Goal: Task Accomplishment & Management: Complete application form

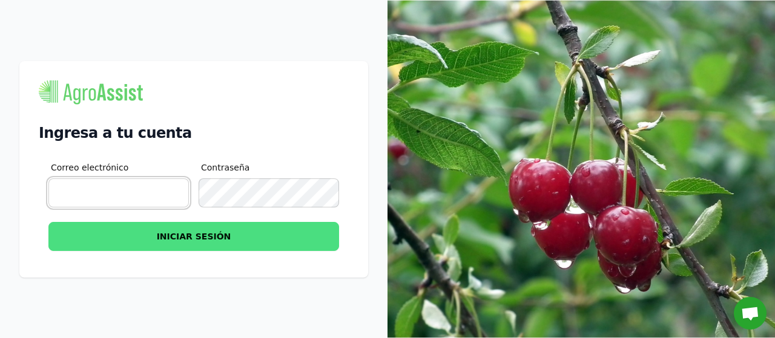
click at [133, 193] on input "Correo electrónico" at bounding box center [118, 193] width 140 height 29
type input "[PERSON_NAME][EMAIL_ADDRESS][DOMAIN_NAME]"
click at [191, 237] on button "INICIAR SESIÓN" at bounding box center [193, 236] width 290 height 29
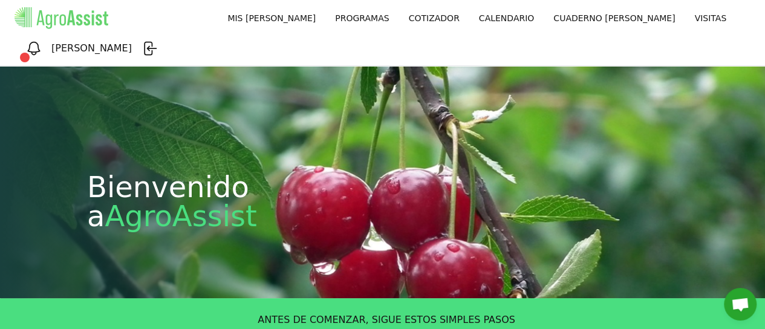
click at [218, 20] on link "MIS [PERSON_NAME]" at bounding box center [272, 18] width 108 height 22
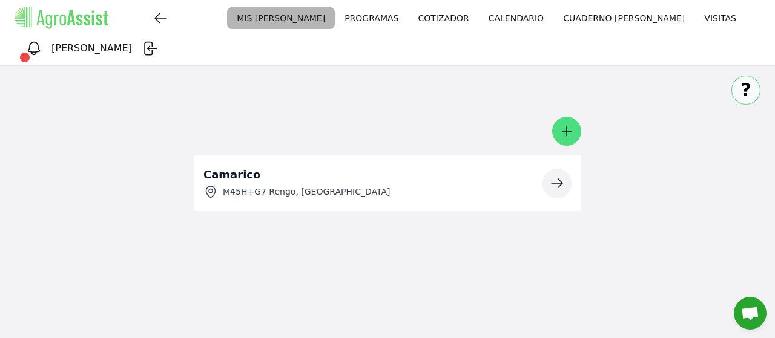
click at [554, 179] on icon "button" at bounding box center [556, 183] width 11 height 9
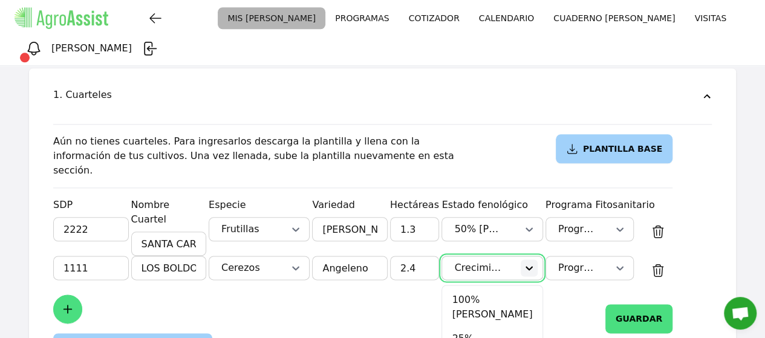
scroll to position [684, 0]
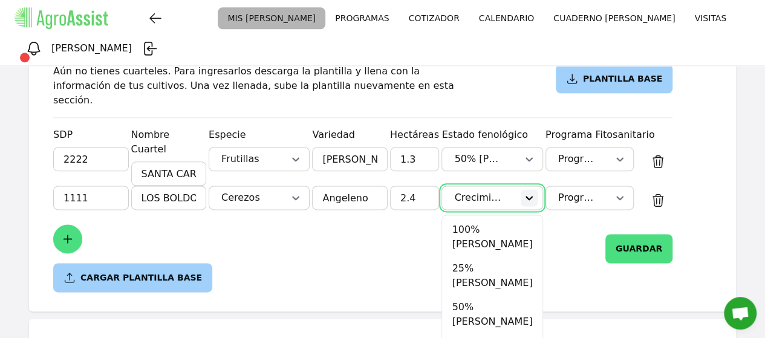
click at [543, 210] on div "option Crecimiento de Fruto selected, 20 of 42. 42 results available. Use Up an…" at bounding box center [492, 198] width 101 height 24
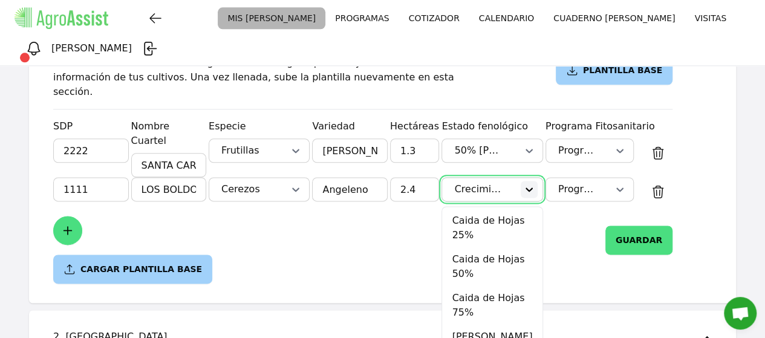
scroll to position [685, 0]
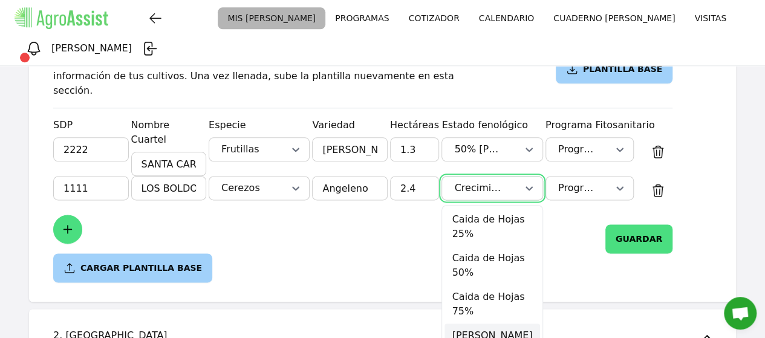
click at [503, 324] on div "[PERSON_NAME]" at bounding box center [492, 336] width 95 height 24
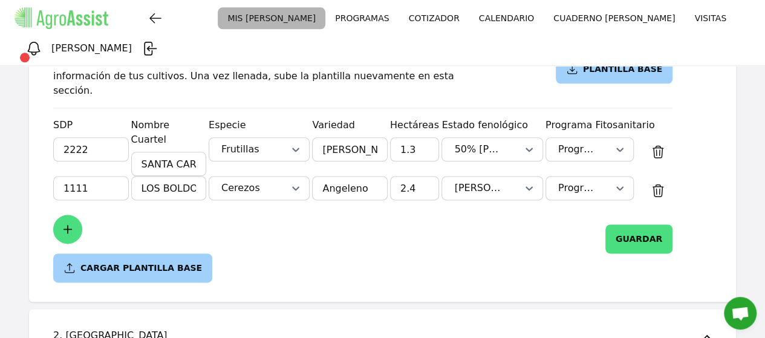
click at [673, 225] on button "GUARDAR" at bounding box center [639, 239] width 67 height 29
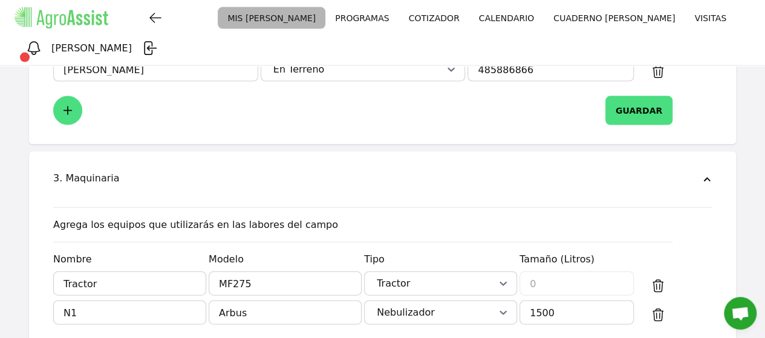
scroll to position [1281, 0]
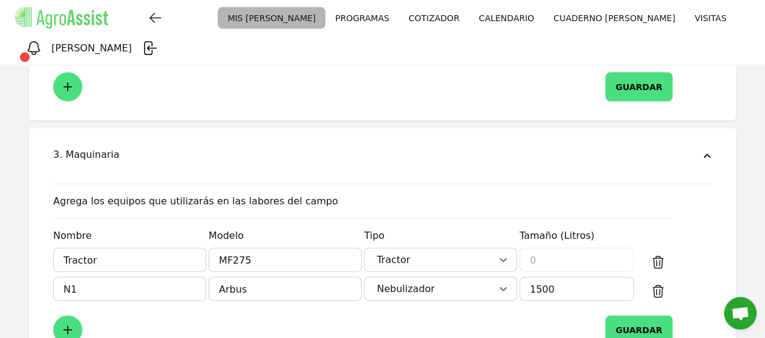
click at [673, 316] on button "GUARDAR" at bounding box center [639, 330] width 67 height 29
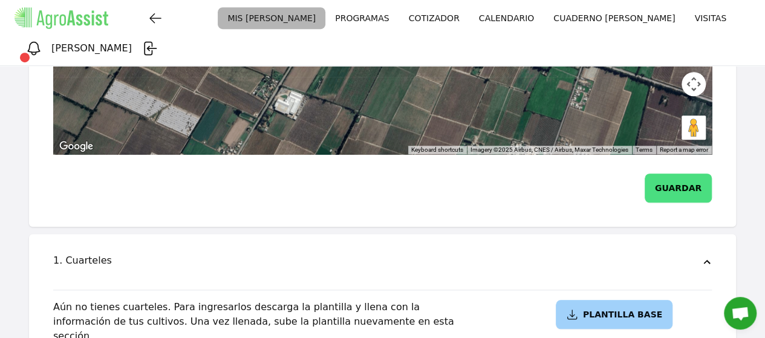
scroll to position [434, 0]
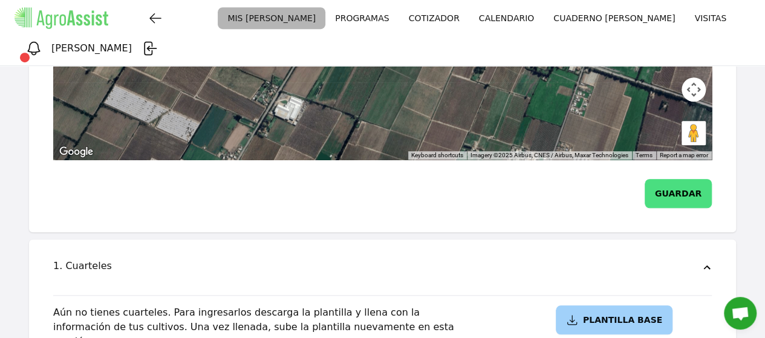
click at [326, 15] on link "PROGRAMAS" at bounding box center [362, 18] width 73 height 22
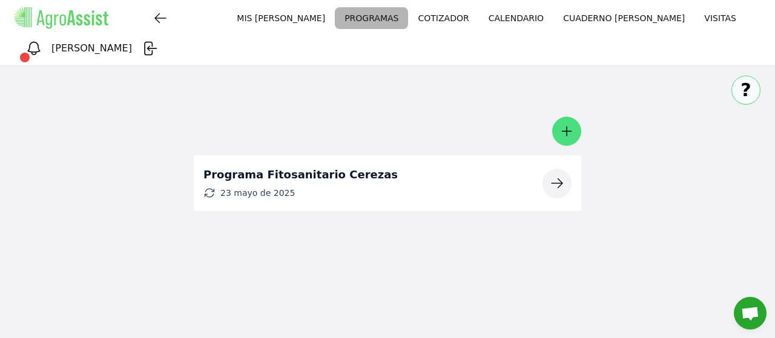
click at [479, 18] on link "CALENDARIO" at bounding box center [516, 18] width 74 height 22
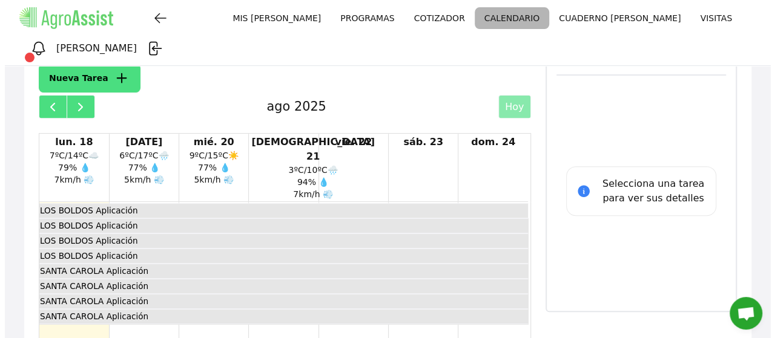
scroll to position [121, 0]
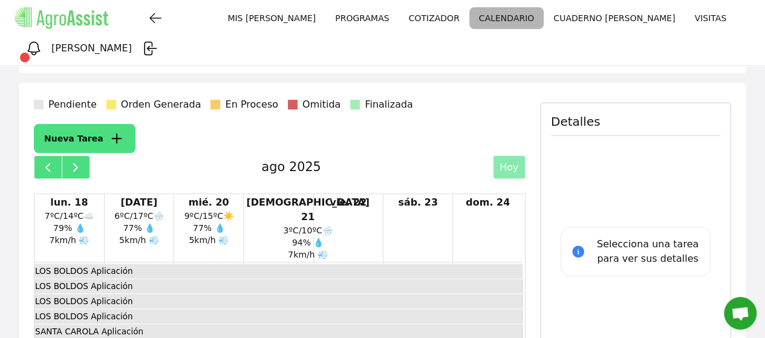
click at [111, 134] on icon "button" at bounding box center [116, 139] width 10 height 10
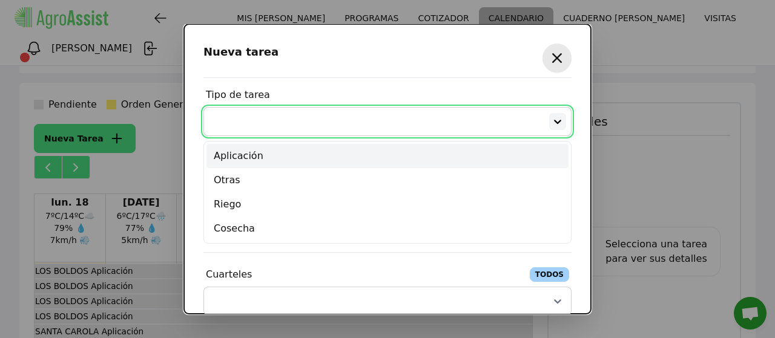
click at [554, 124] on div at bounding box center [557, 121] width 17 height 17
click at [313, 157] on div "Aplicación" at bounding box center [387, 156] width 362 height 24
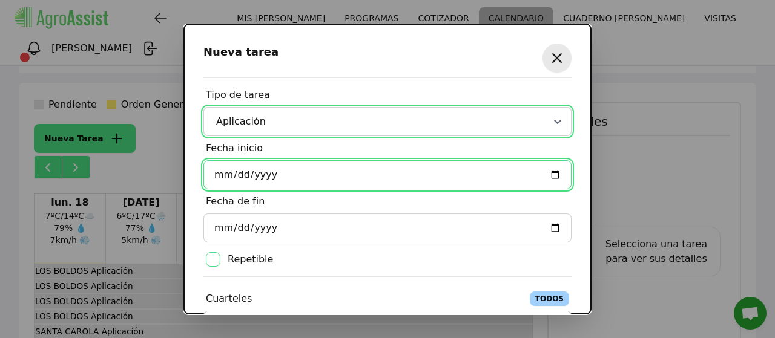
click at [546, 174] on input "Fecha inicio" at bounding box center [387, 174] width 368 height 29
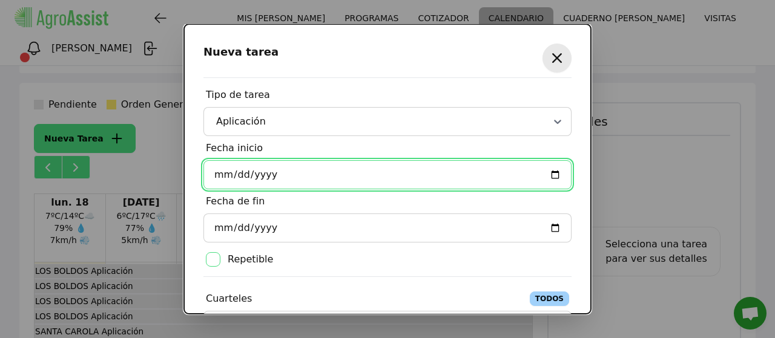
type input "[DATE]"
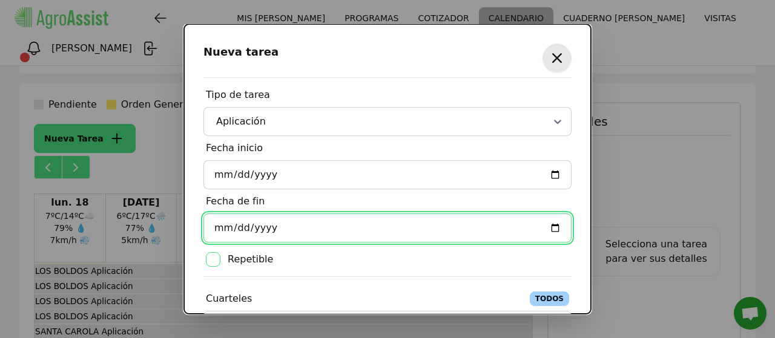
click at [543, 225] on input "Fecha de fin" at bounding box center [387, 228] width 368 height 29
type input "[DATE]"
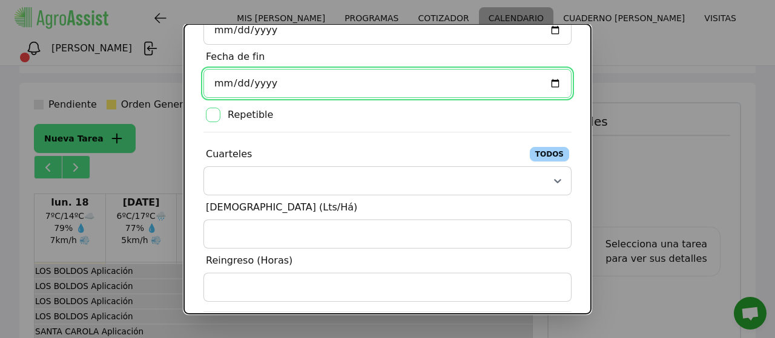
scroll to position [182, 0]
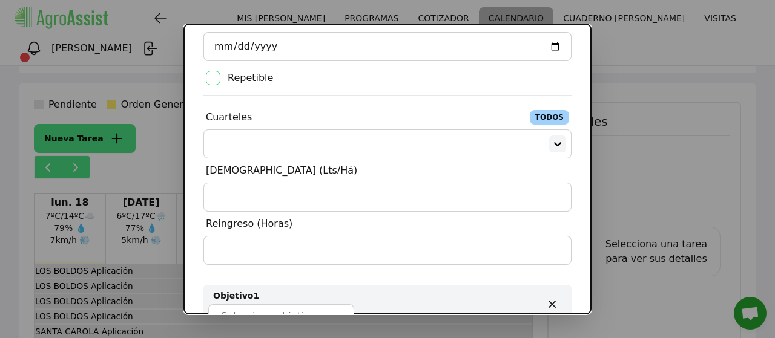
click at [551, 146] on icon at bounding box center [557, 144] width 12 height 12
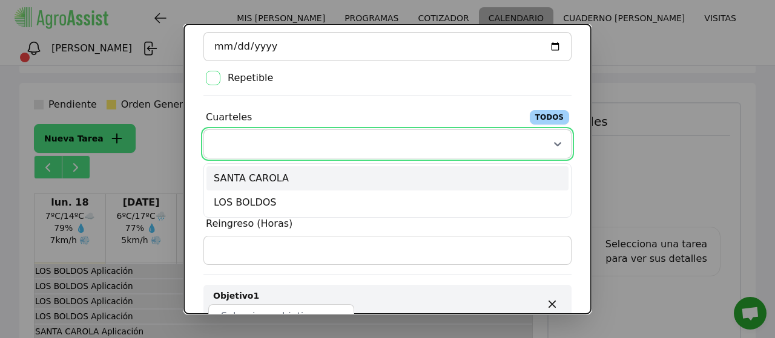
click at [249, 175] on div "SANTA CAROLA" at bounding box center [387, 178] width 362 height 24
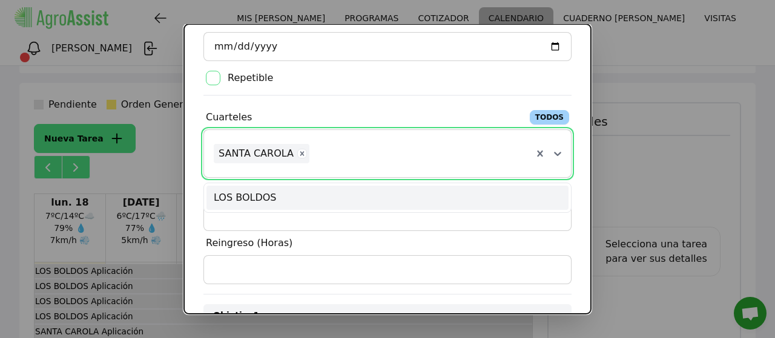
scroll to position [242, 0]
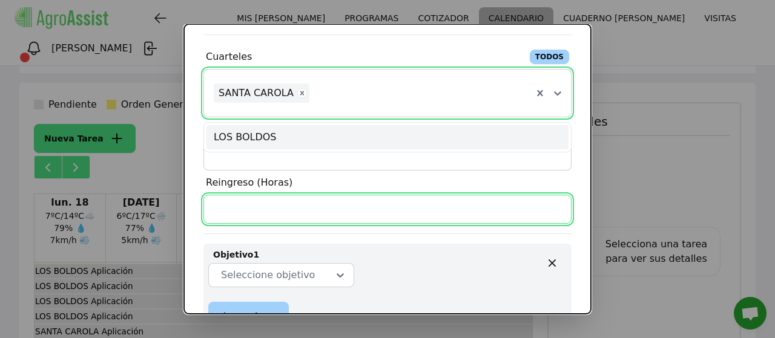
click at [301, 208] on input "Reingreso (Horas)" at bounding box center [387, 209] width 368 height 29
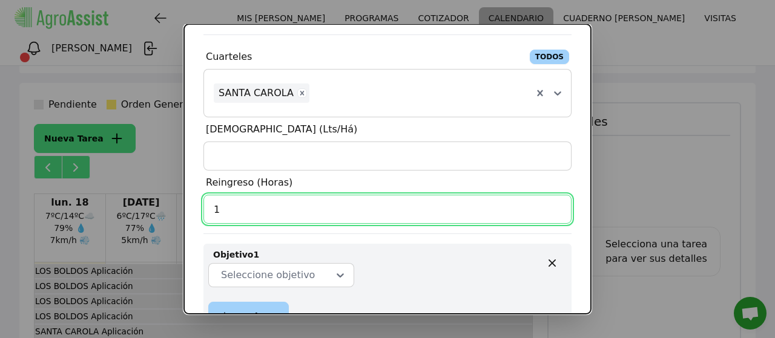
click at [547, 206] on input "1" at bounding box center [387, 209] width 368 height 29
click at [547, 205] on input "2" at bounding box center [387, 209] width 368 height 29
click at [547, 205] on input "3" at bounding box center [387, 209] width 368 height 29
click at [547, 205] on input "4" at bounding box center [387, 209] width 368 height 29
click at [547, 205] on input "5" at bounding box center [387, 209] width 368 height 29
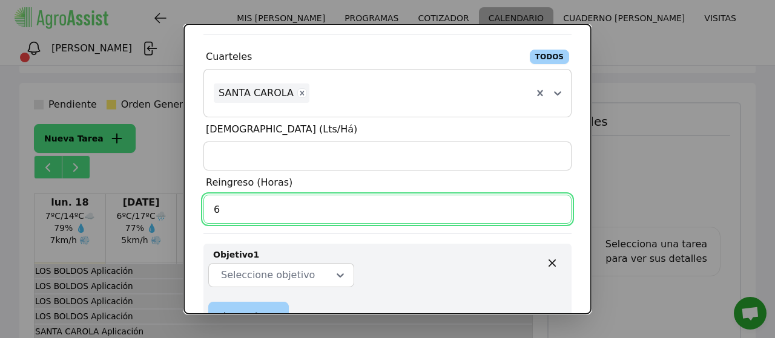
click at [547, 205] on input "6" at bounding box center [387, 209] width 368 height 29
click at [547, 205] on input "7" at bounding box center [387, 209] width 368 height 29
type input "8"
click at [547, 205] on input "8" at bounding box center [387, 209] width 368 height 29
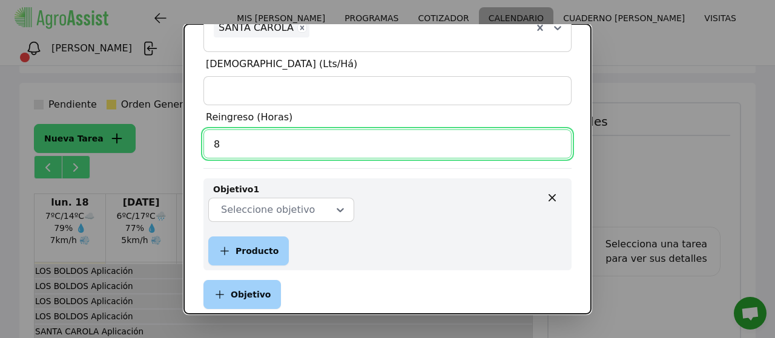
scroll to position [363, 0]
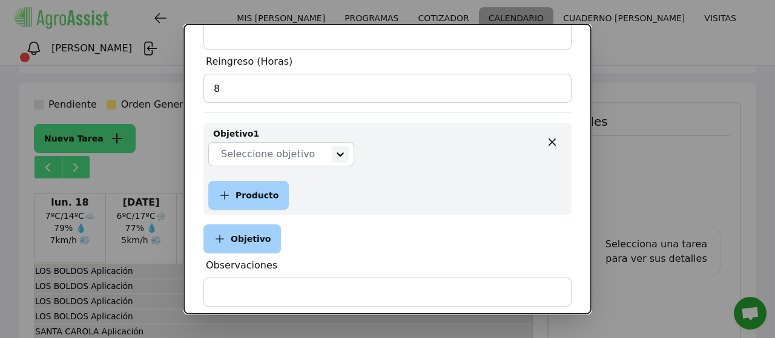
click at [334, 152] on icon at bounding box center [340, 154] width 12 height 12
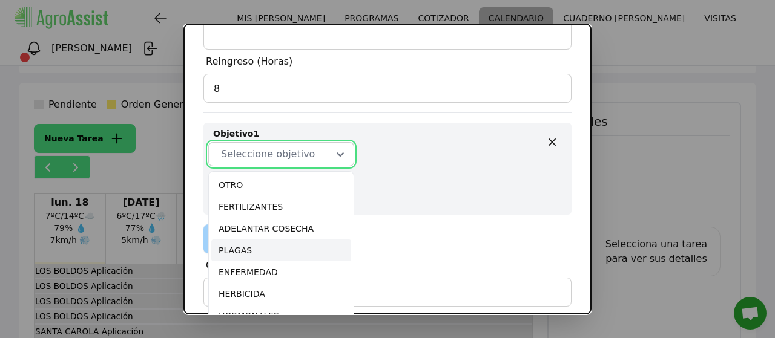
click at [246, 254] on div "PLAGAS" at bounding box center [281, 251] width 140 height 22
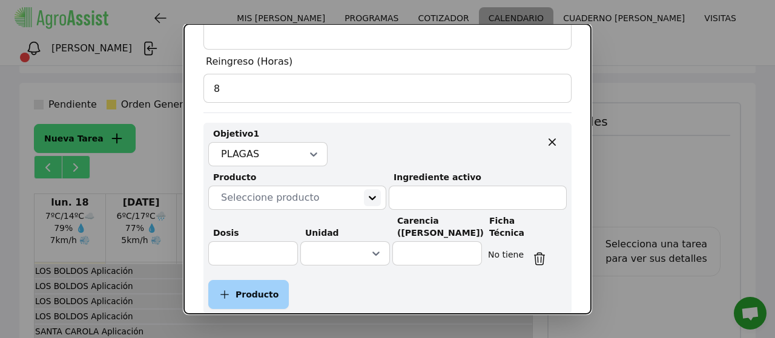
click at [366, 198] on icon at bounding box center [372, 198] width 12 height 12
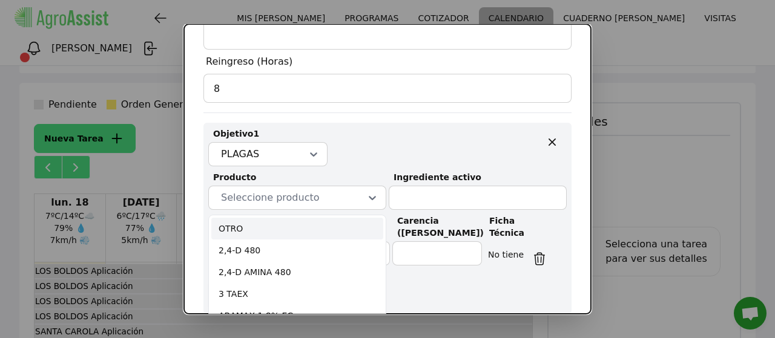
type input "l"
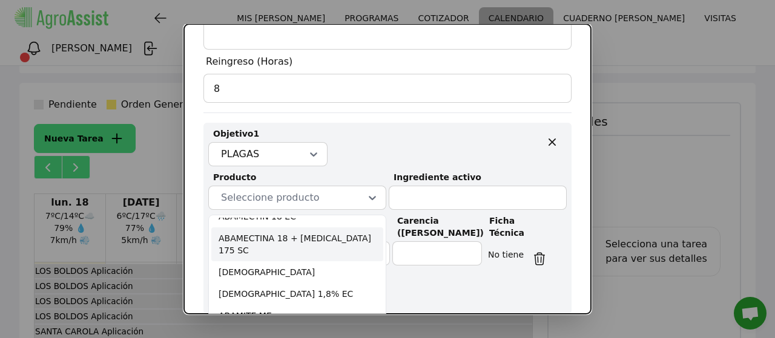
scroll to position [61, 0]
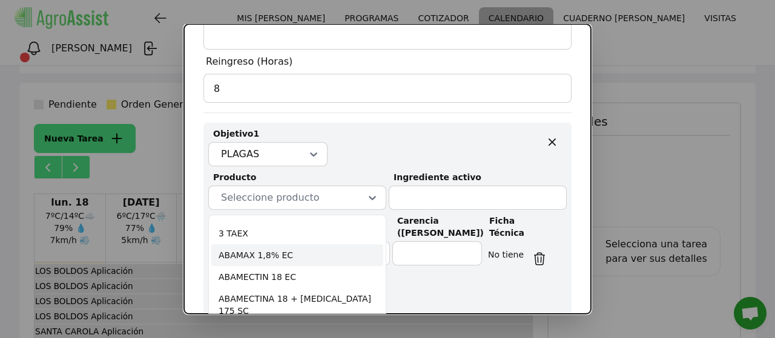
click at [257, 255] on div "ABAMAX 1,8% EC" at bounding box center [297, 255] width 172 height 22
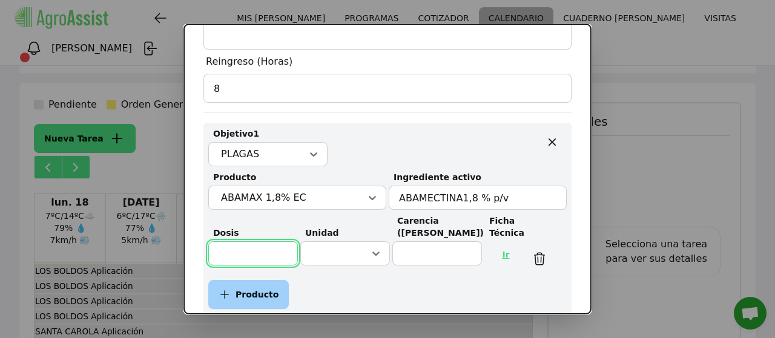
click at [239, 248] on input "text" at bounding box center [253, 253] width 90 height 24
click at [496, 256] on link "Ir" at bounding box center [505, 254] width 28 height 29
click at [257, 251] on input "text" at bounding box center [253, 253] width 90 height 24
type input "80"
click at [372, 252] on icon at bounding box center [375, 254] width 7 height 4
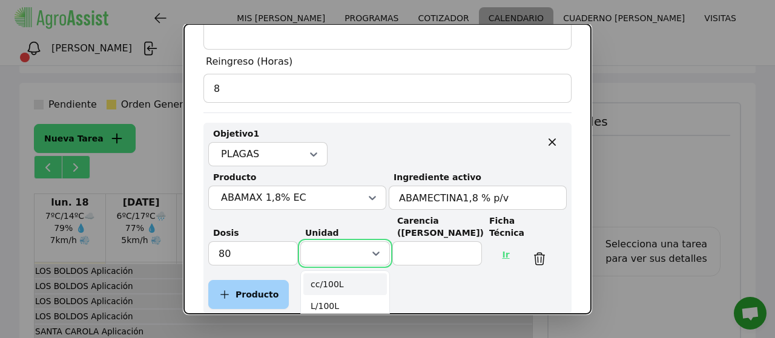
scroll to position [424, 0]
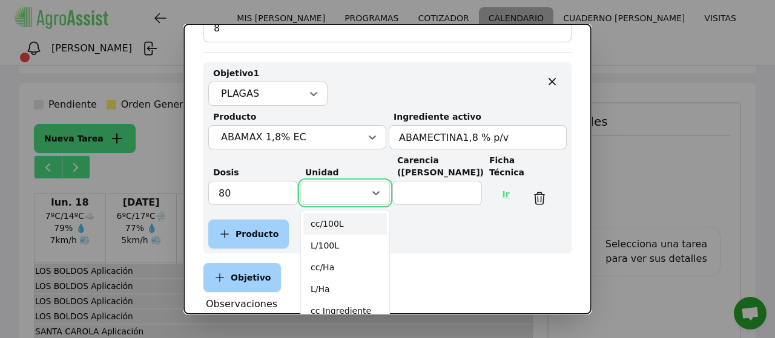
click at [332, 223] on div "cc/100L" at bounding box center [345, 224] width 84 height 22
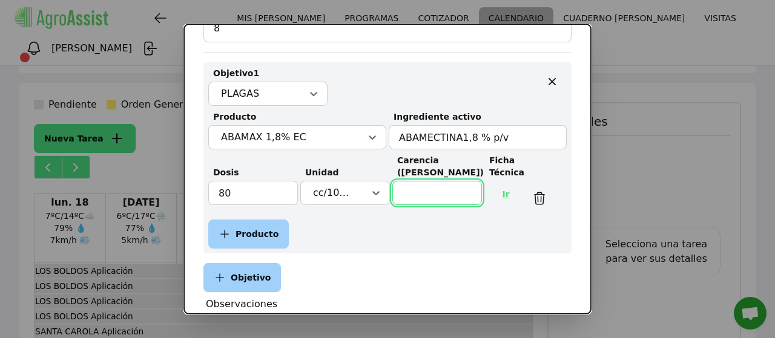
click at [428, 181] on input "text" at bounding box center [437, 193] width 90 height 24
type input "7"
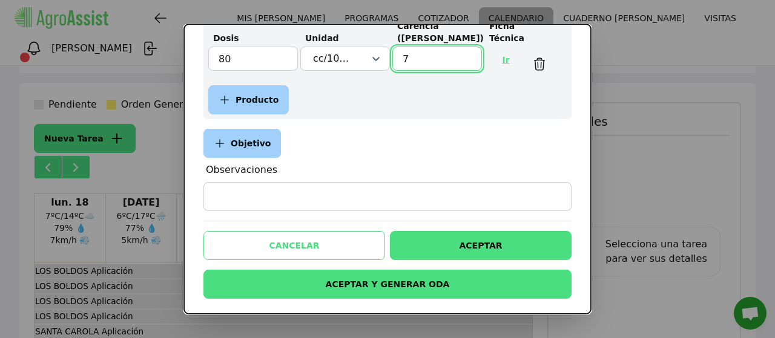
scroll to position [561, 0]
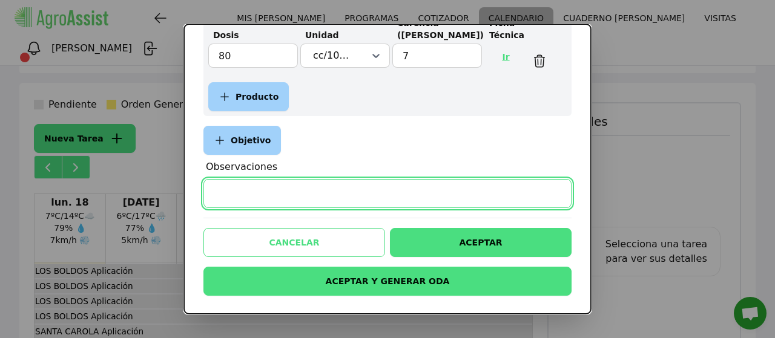
click at [362, 195] on input "Observaciones" at bounding box center [387, 193] width 368 height 29
type input "No aplicar con sol"
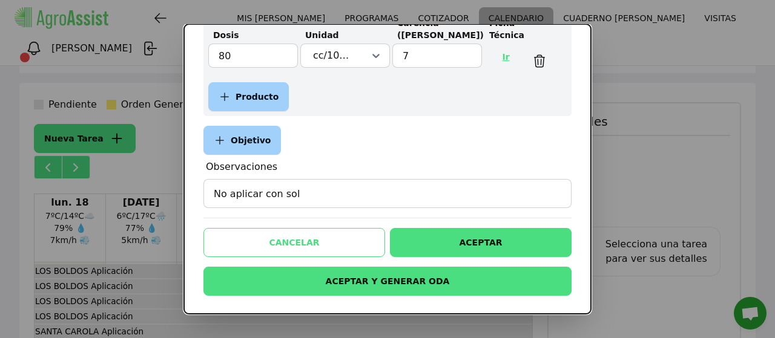
click at [448, 242] on button "ACEPTAR" at bounding box center [481, 242] width 182 height 29
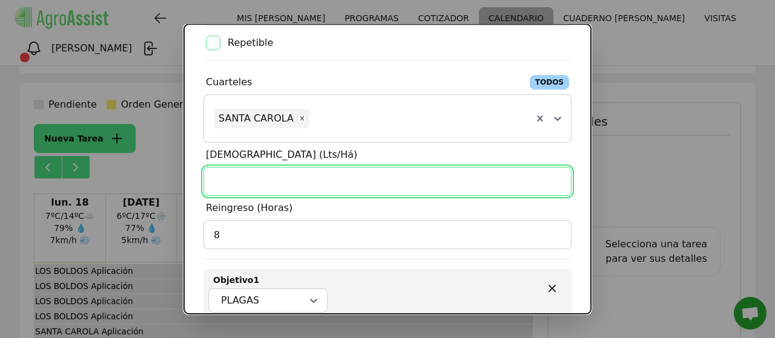
scroll to position [177, 0]
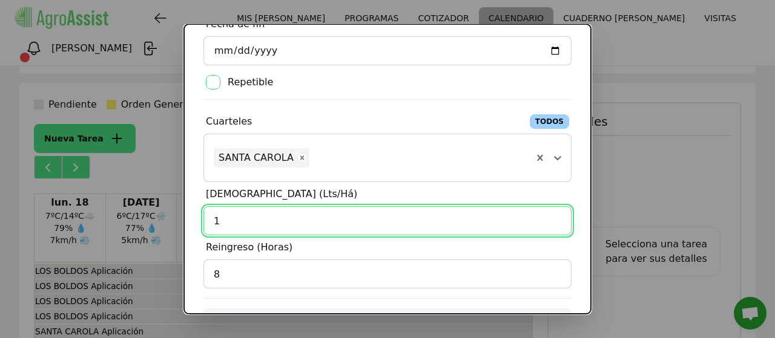
type input "1"
click at [547, 216] on input "1" at bounding box center [387, 220] width 368 height 29
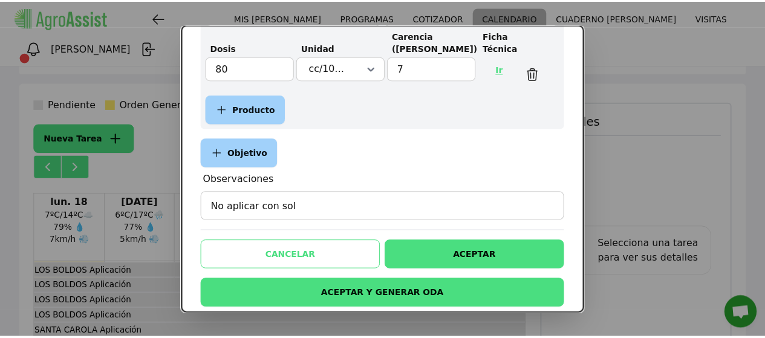
scroll to position [561, 0]
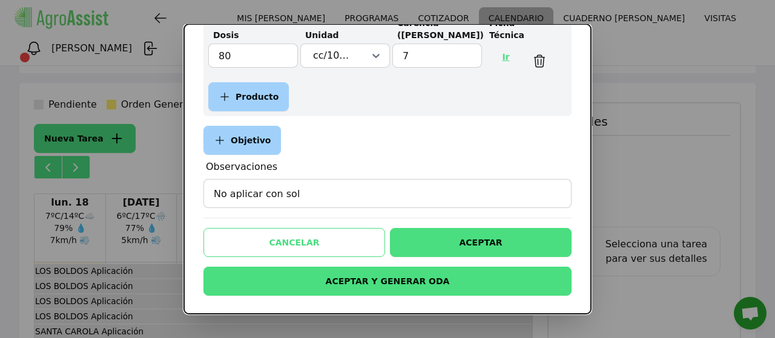
type input "2000"
click at [477, 235] on button "ACEPTAR" at bounding box center [481, 242] width 182 height 29
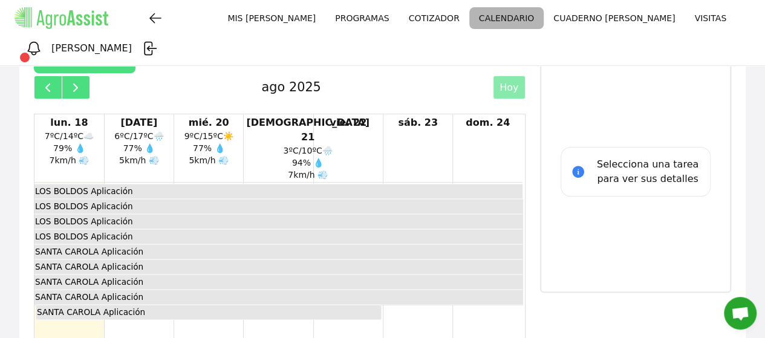
scroll to position [203, 0]
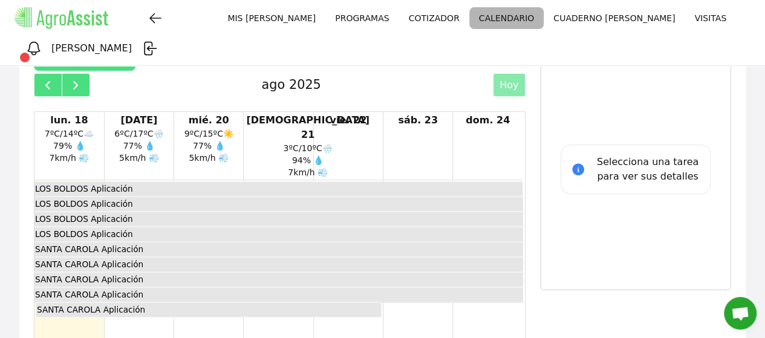
click at [102, 303] on div "SANTA CAROLA Aplicación" at bounding box center [91, 309] width 110 height 13
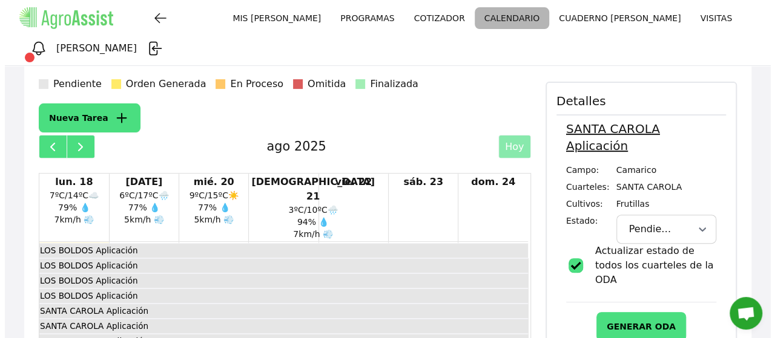
scroll to position [143, 0]
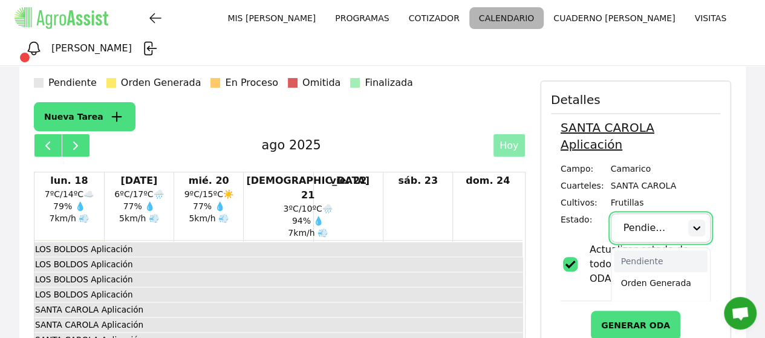
click at [691, 222] on icon at bounding box center [697, 228] width 12 height 12
click at [646, 272] on div "Orden Generada" at bounding box center [661, 283] width 94 height 22
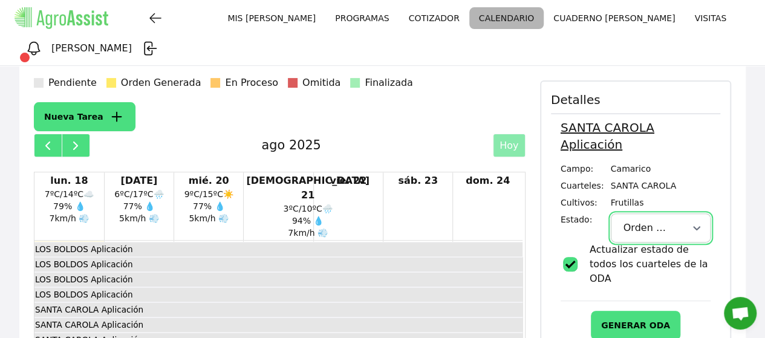
click at [629, 311] on button "GENERAR ODA" at bounding box center [636, 325] width 90 height 29
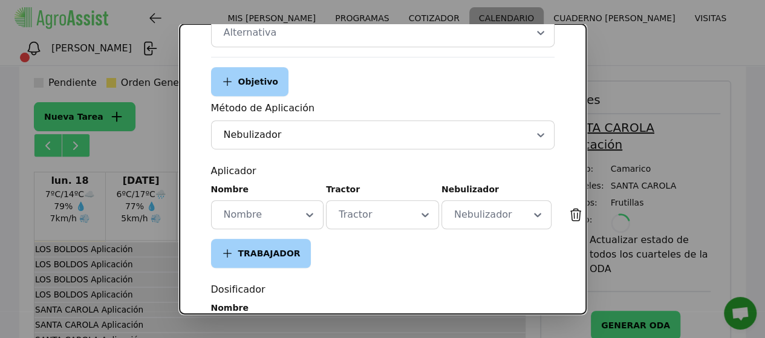
type input "[DATE]"
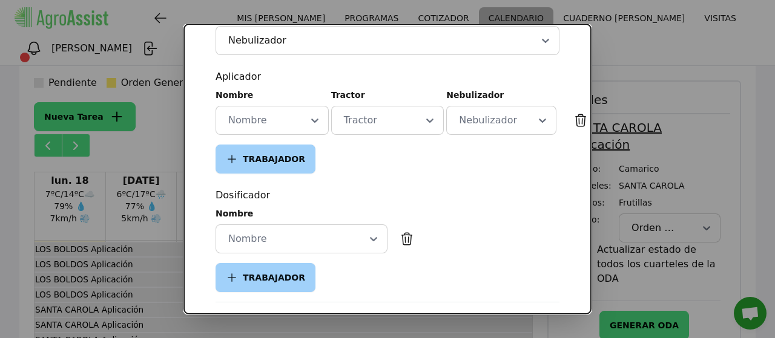
scroll to position [363, 0]
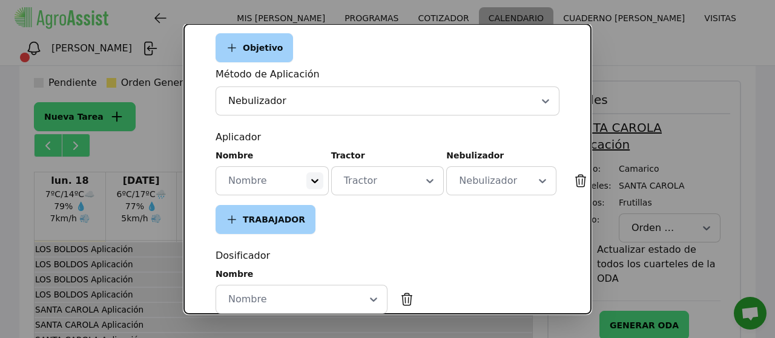
click at [310, 177] on icon at bounding box center [315, 181] width 12 height 12
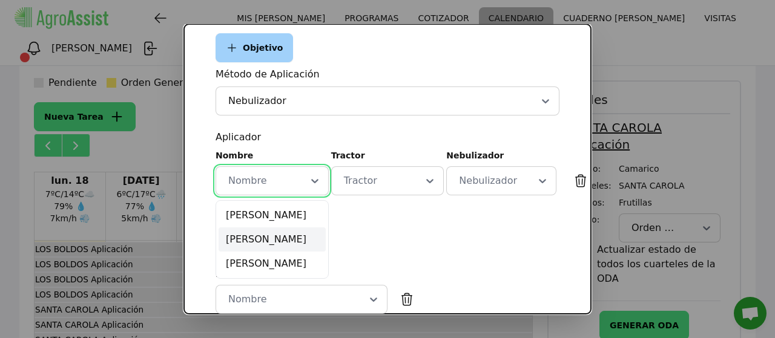
click at [263, 238] on div "[PERSON_NAME]" at bounding box center [271, 240] width 107 height 24
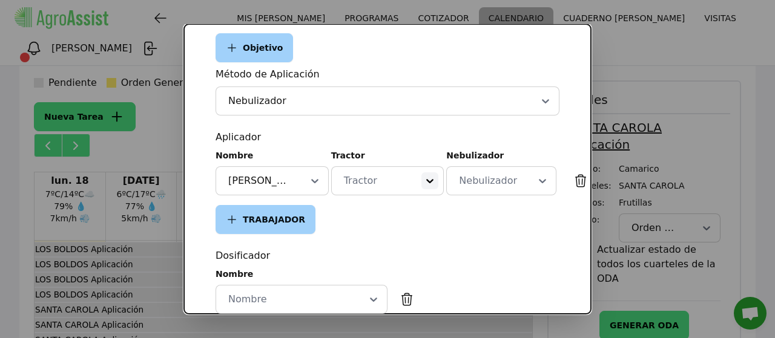
click at [424, 182] on icon at bounding box center [430, 181] width 12 height 12
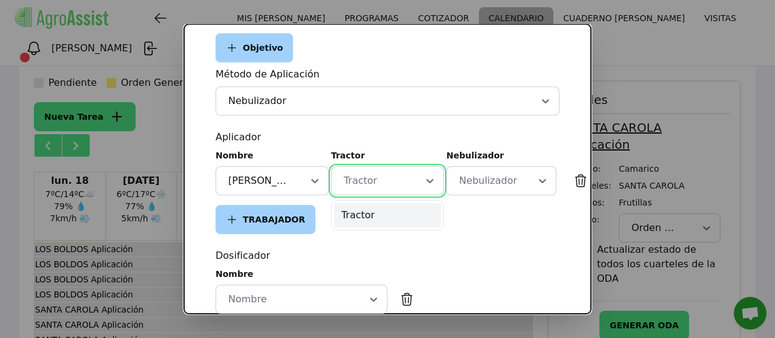
click at [371, 214] on div "Tractor" at bounding box center [387, 215] width 107 height 24
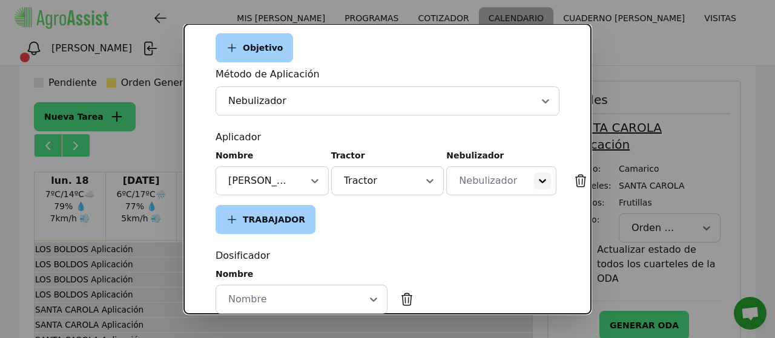
click at [536, 180] on icon at bounding box center [542, 181] width 12 height 12
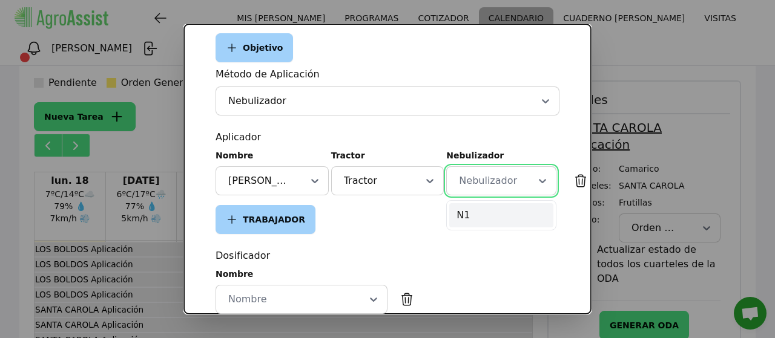
click at [470, 210] on div "N1" at bounding box center [501, 215] width 104 height 24
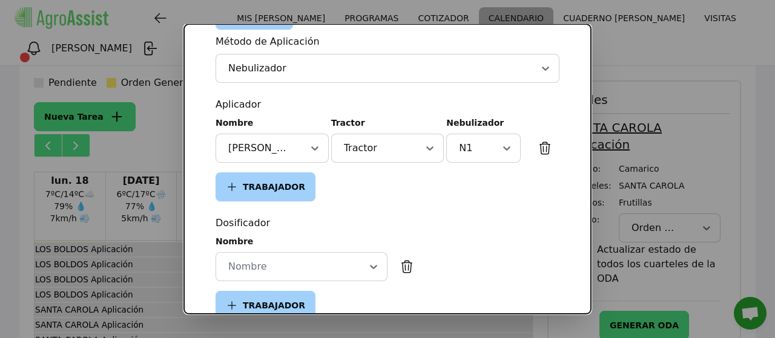
scroll to position [424, 0]
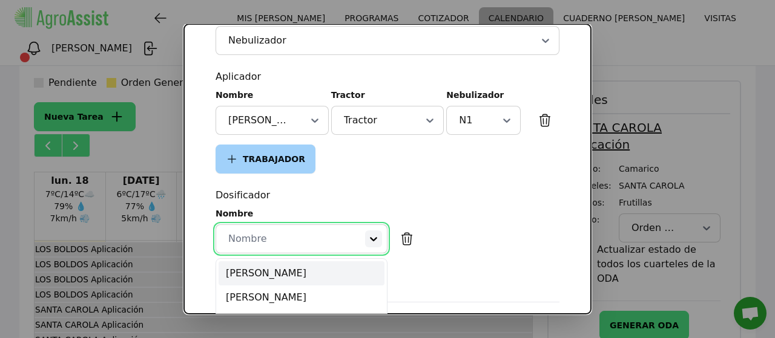
click at [370, 237] on icon at bounding box center [373, 239] width 12 height 12
click at [250, 272] on div "[PERSON_NAME]" at bounding box center [301, 273] width 166 height 24
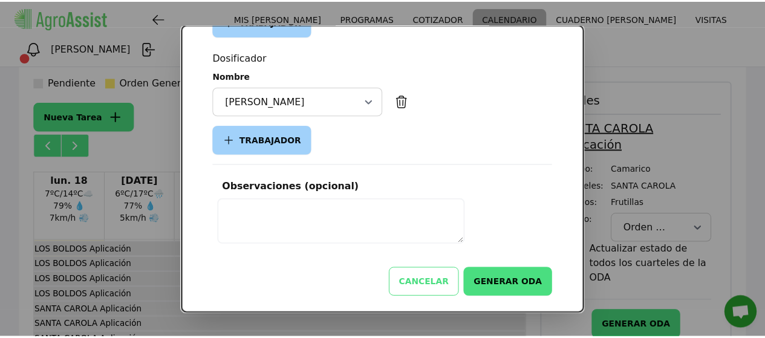
scroll to position [562, 0]
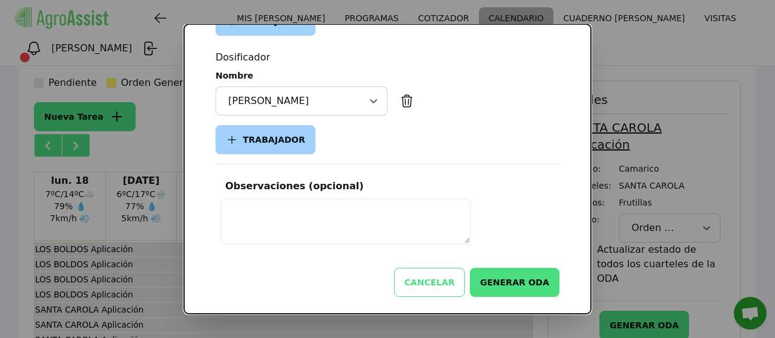
click at [509, 284] on button "GENERAR ODA" at bounding box center [515, 282] width 90 height 29
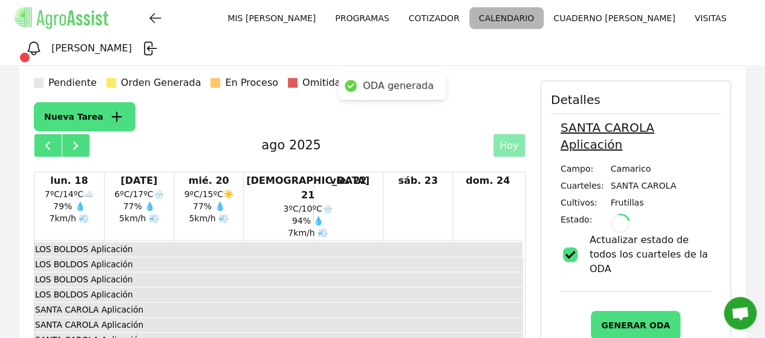
scroll to position [552, 0]
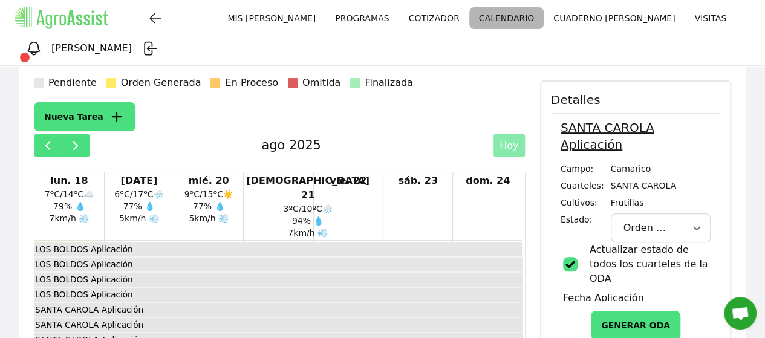
click at [399, 16] on link "COTIZADOR" at bounding box center [434, 18] width 70 height 22
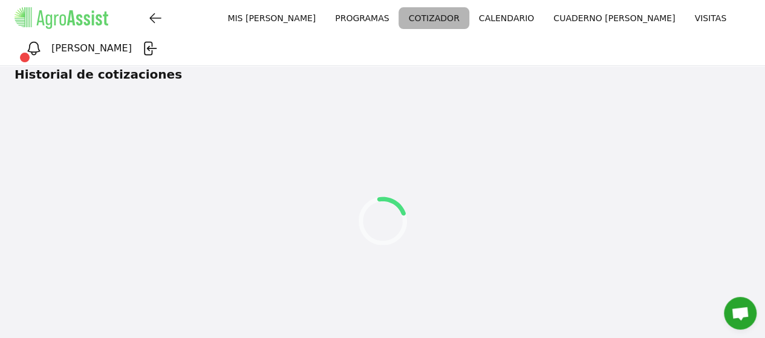
scroll to position [37, 0]
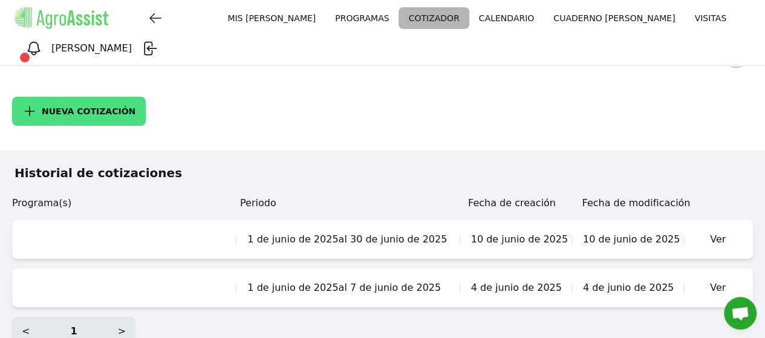
click at [718, 276] on div "Ver" at bounding box center [718, 288] width 56 height 24
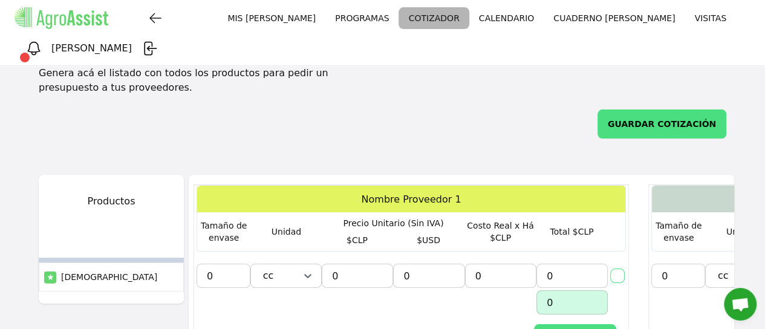
scroll to position [94, 0]
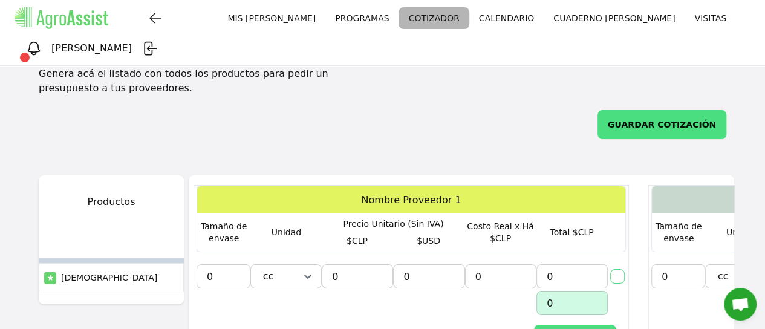
click at [544, 17] on link "CUADERNO [PERSON_NAME]" at bounding box center [614, 18] width 141 height 22
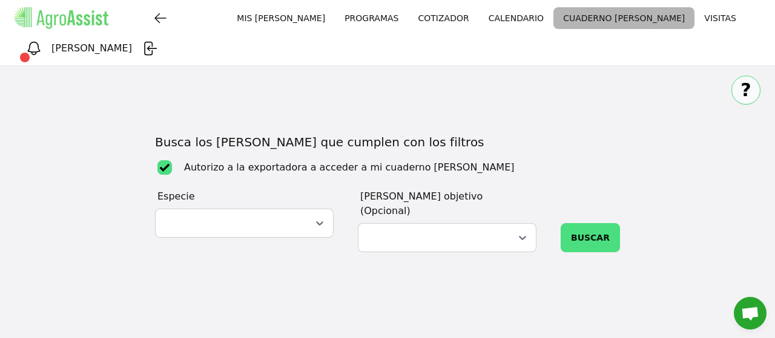
checkbox input "true"
